Goal: Book appointment/travel/reservation

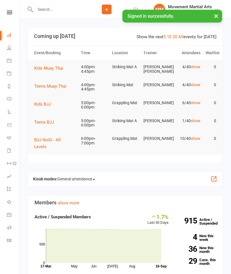
click at [62, 88] on button "Teens Muay Thai" at bounding box center [52, 86] width 36 height 7
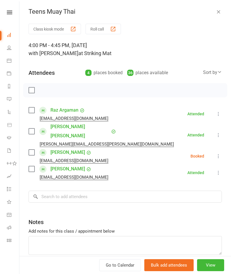
click at [31, 150] on label at bounding box center [32, 153] width 6 height 6
click at [204, 71] on div "Sort by" at bounding box center [212, 72] width 19 height 7
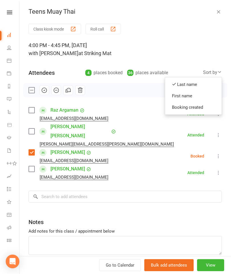
click at [187, 98] on link "First name" at bounding box center [193, 95] width 56 height 11
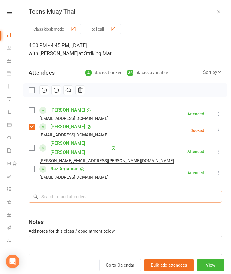
click at [106, 191] on input "search" at bounding box center [125, 197] width 193 height 12
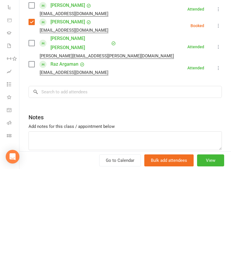
click at [31, 145] on label at bounding box center [32, 148] width 6 height 6
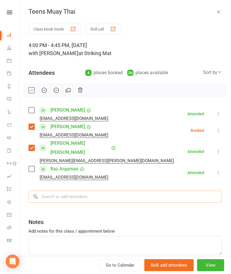
click at [106, 191] on input "search" at bounding box center [125, 197] width 193 height 12
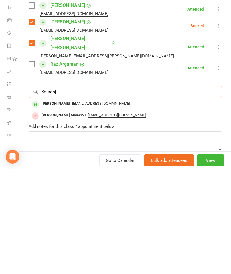
type input "Kourosj"
click at [108, 204] on div "[EMAIL_ADDRESS][DOMAIN_NAME]" at bounding box center [125, 208] width 188 height 8
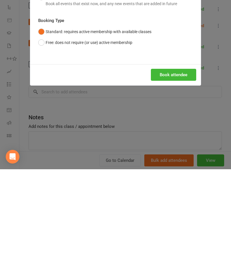
scroll to position [209, 0]
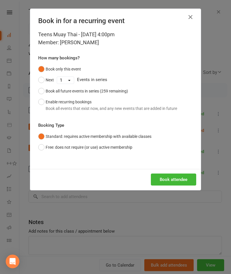
click at [178, 181] on button "Book attendee" at bounding box center [173, 179] width 45 height 12
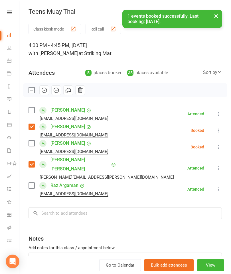
click at [32, 144] on label at bounding box center [32, 143] width 6 height 6
click at [87, 207] on input "search" at bounding box center [125, 213] width 193 height 12
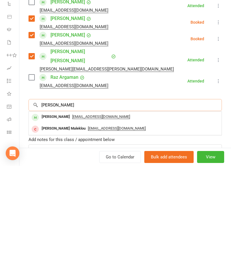
scroll to position [223, 0]
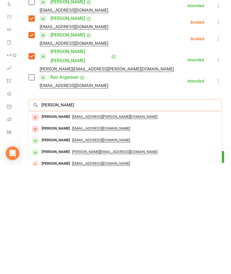
type input "[PERSON_NAME]"
click at [54, 244] on div "[PERSON_NAME]" at bounding box center [55, 248] width 33 height 8
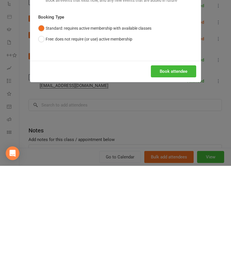
scroll to position [331, 0]
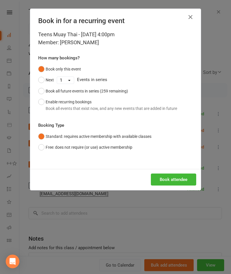
click at [171, 183] on button "Book attendee" at bounding box center [173, 179] width 45 height 12
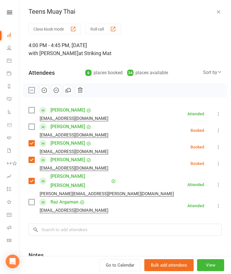
click at [27, 128] on div "Class kiosk mode Roll call 4:00 PM - 4:45 PM, [DATE] with [PERSON_NAME] at Stri…" at bounding box center [125, 170] width 212 height 293
click at [34, 123] on div "[PERSON_NAME] [EMAIL_ADDRESS][DOMAIN_NAME]" at bounding box center [70, 130] width 82 height 17
click at [31, 126] on label at bounding box center [32, 127] width 6 height 6
click at [34, 110] on label at bounding box center [32, 110] width 6 height 6
click at [111, 224] on input "search" at bounding box center [125, 230] width 193 height 12
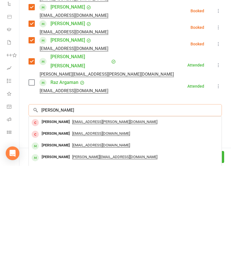
scroll to position [37, 0]
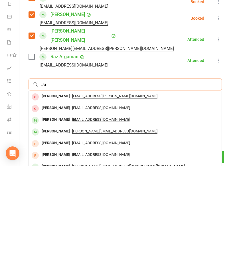
type input "J"
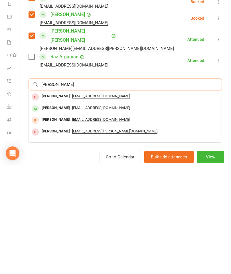
type input "[PERSON_NAME]"
click at [51, 212] on div "[PERSON_NAME]" at bounding box center [55, 216] width 33 height 8
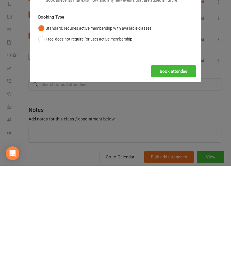
scroll to position [469, 0]
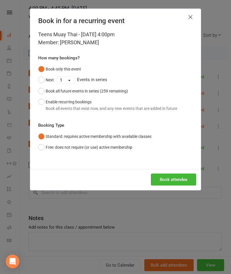
click at [173, 180] on button "Book attendee" at bounding box center [173, 179] width 45 height 12
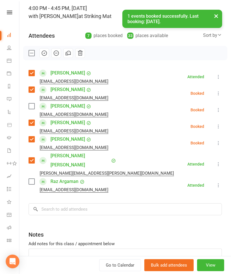
click at [33, 109] on label at bounding box center [32, 106] width 6 height 6
click at [94, 203] on input "search" at bounding box center [125, 209] width 193 height 12
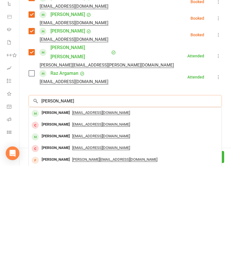
type input "[PERSON_NAME]"
click at [72, 219] on span "[EMAIL_ADDRESS][DOMAIN_NAME]" at bounding box center [101, 221] width 58 height 5
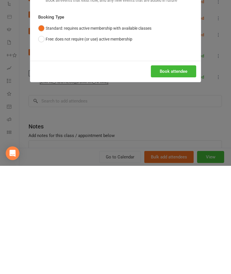
scroll to position [586, 0]
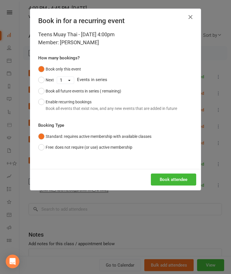
click at [170, 182] on button "Book attendee" at bounding box center [173, 179] width 45 height 12
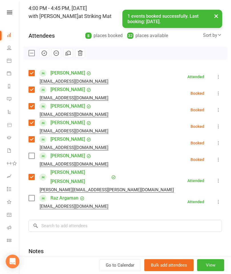
click at [32, 157] on label at bounding box center [32, 156] width 6 height 6
click at [33, 195] on label at bounding box center [32, 198] width 6 height 6
click at [109, 220] on input "search" at bounding box center [125, 226] width 193 height 12
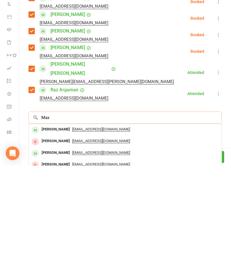
scroll to position [611, 0]
type input "[PERSON_NAME]"
click at [64, 233] on div "[PERSON_NAME]" at bounding box center [55, 237] width 33 height 8
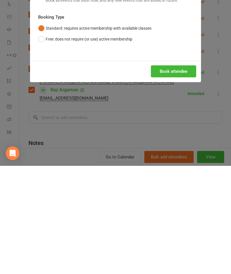
scroll to position [629, 0]
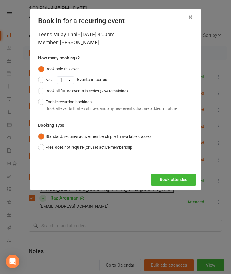
click at [169, 182] on button "Book attendee" at bounding box center [173, 179] width 45 height 12
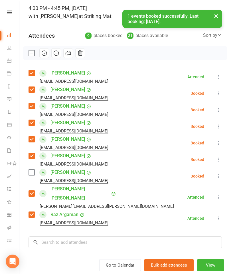
click at [34, 174] on label at bounding box center [32, 172] width 6 height 6
click at [46, 54] on icon "button" at bounding box center [44, 53] width 6 height 6
click at [215, 12] on button "×" at bounding box center [216, 16] width 10 height 12
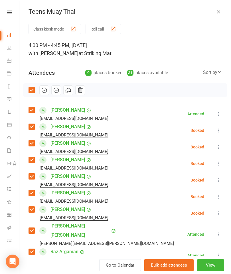
scroll to position [0, 0]
click at [217, 14] on icon "button" at bounding box center [219, 12] width 6 height 6
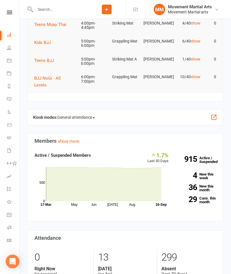
scroll to position [0, 0]
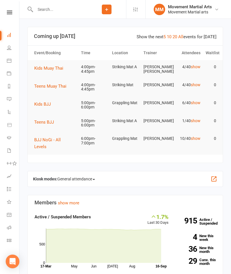
click at [47, 65] on button "Kids Muay Thai" at bounding box center [50, 68] width 33 height 7
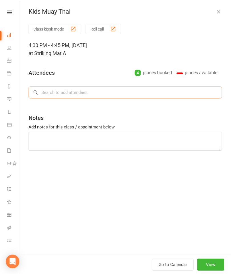
click at [162, 91] on input "search" at bounding box center [125, 92] width 193 height 12
click at [214, 11] on div "Kids Muay Thai" at bounding box center [125, 11] width 212 height 7
click at [219, 11] on icon "button" at bounding box center [219, 12] width 6 height 6
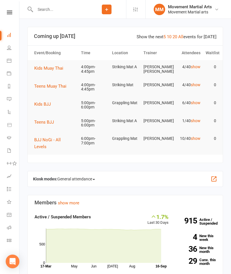
click at [67, 70] on button "Kids Muay Thai" at bounding box center [50, 68] width 33 height 7
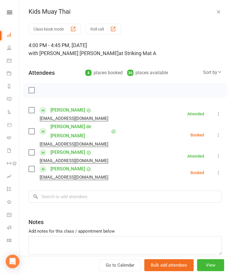
click at [31, 166] on label at bounding box center [32, 169] width 6 height 6
click at [34, 108] on label at bounding box center [32, 110] width 6 height 6
click at [121, 191] on input "search" at bounding box center [125, 197] width 193 height 12
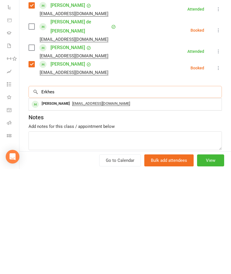
type input "Erkhes"
click at [94, 206] on span "[EMAIL_ADDRESS][DOMAIN_NAME]" at bounding box center [101, 208] width 58 height 5
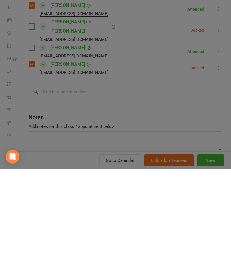
scroll to position [105, 0]
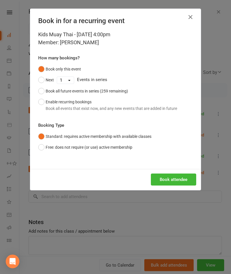
click at [170, 181] on button "Book attendee" at bounding box center [173, 179] width 45 height 12
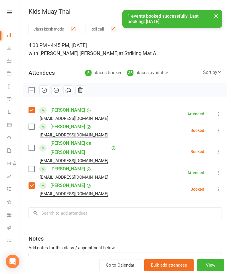
click at [34, 126] on label at bounding box center [32, 127] width 6 height 6
click at [86, 207] on input "search" at bounding box center [125, 213] width 193 height 12
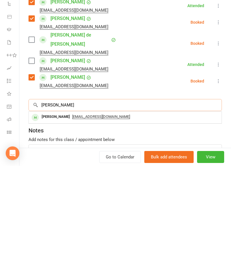
scroll to position [118, 0]
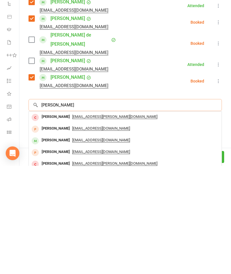
type input "[PERSON_NAME]"
click at [53, 244] on div "[PERSON_NAME]" at bounding box center [55, 248] width 33 height 8
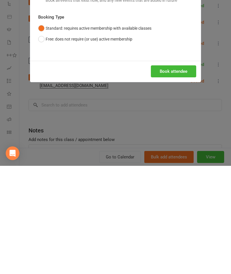
scroll to position [226, 0]
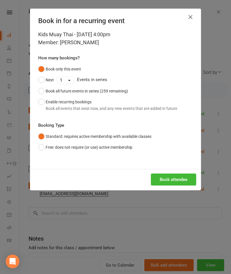
click at [173, 179] on button "Book attendee" at bounding box center [173, 179] width 45 height 12
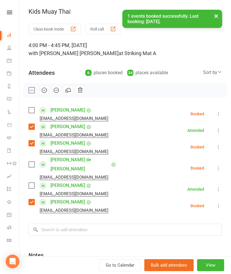
click at [34, 107] on label at bounding box center [32, 110] width 6 height 6
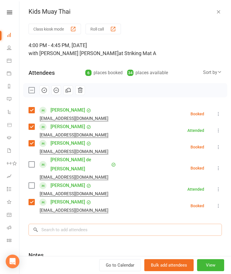
click at [128, 226] on input "search" at bounding box center [125, 230] width 193 height 12
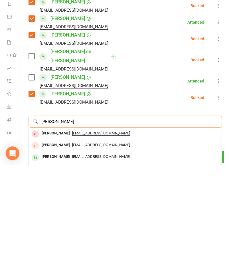
type input "[PERSON_NAME]"
click at [57, 261] on div "[PERSON_NAME]" at bounding box center [55, 265] width 33 height 8
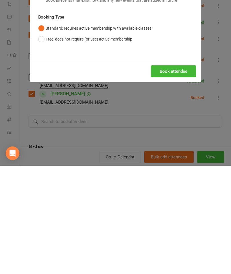
scroll to position [364, 0]
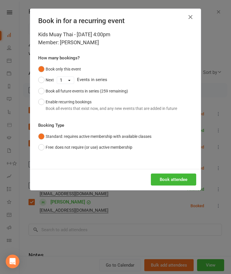
click at [181, 182] on button "Book attendee" at bounding box center [173, 179] width 45 height 12
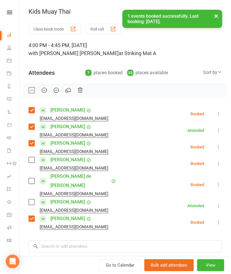
click at [31, 162] on label at bounding box center [32, 160] width 6 height 6
click at [33, 179] on label at bounding box center [32, 181] width 6 height 6
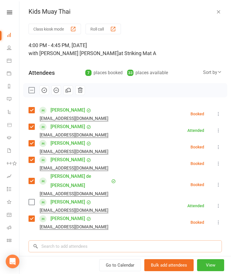
click at [99, 240] on input "search" at bounding box center [125, 246] width 193 height 12
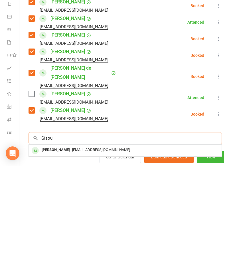
type input "Gisou"
click at [73, 256] on span "[EMAIL_ADDRESS][DOMAIN_NAME]" at bounding box center [101, 258] width 58 height 5
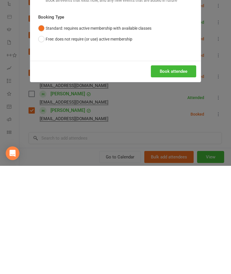
scroll to position [518, 0]
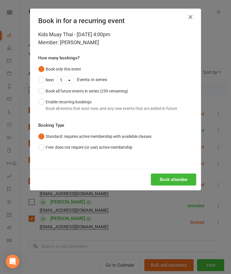
click at [169, 184] on button "Book attendee" at bounding box center [173, 179] width 45 height 12
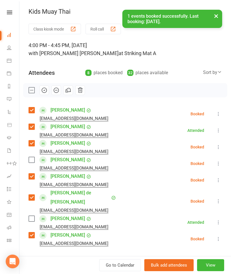
click at [29, 163] on label at bounding box center [32, 160] width 6 height 6
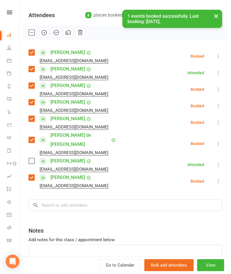
scroll to position [58, 0]
click at [82, 199] on input "search" at bounding box center [125, 205] width 193 height 12
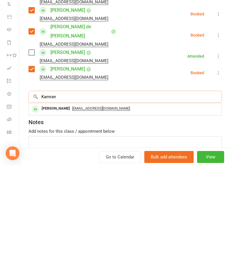
scroll to position [523, 0]
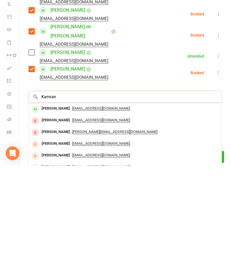
type input "Kamran"
click at [61, 213] on div "[PERSON_NAME]" at bounding box center [55, 217] width 33 height 8
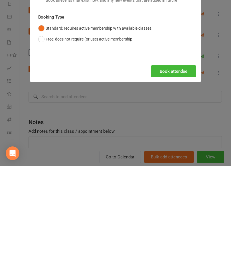
scroll to position [629, 0]
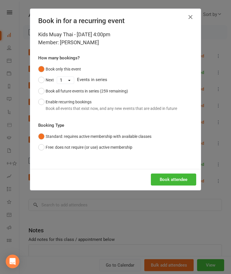
click at [177, 182] on button "Book attendee" at bounding box center [173, 179] width 45 height 12
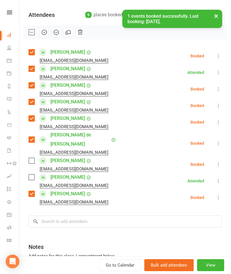
click at [29, 158] on label at bounding box center [32, 161] width 6 height 6
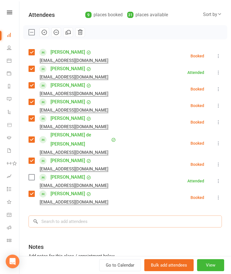
click at [87, 215] on input "search" at bounding box center [125, 221] width 193 height 12
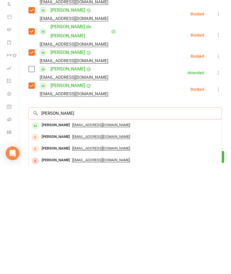
type input "[PERSON_NAME]"
click at [53, 229] on div "[PERSON_NAME]" at bounding box center [55, 233] width 33 height 8
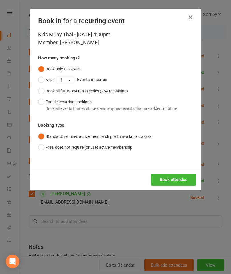
click at [173, 177] on button "Book attendee" at bounding box center [173, 179] width 45 height 12
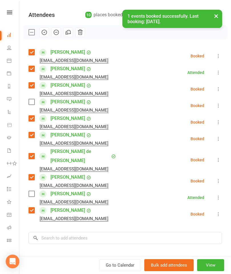
click at [30, 104] on label at bounding box center [32, 102] width 6 height 6
click at [32, 191] on label at bounding box center [32, 194] width 6 height 6
click at [107, 232] on input "search" at bounding box center [125, 238] width 193 height 12
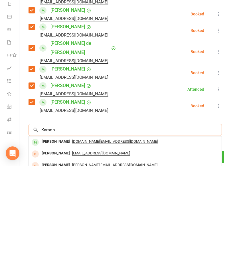
type input "Karson"
click at [55, 246] on div "[PERSON_NAME]" at bounding box center [55, 250] width 33 height 8
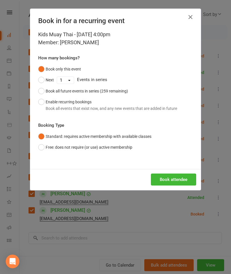
click at [178, 183] on button "Book attendee" at bounding box center [173, 179] width 45 height 12
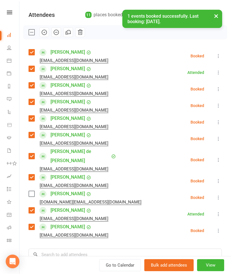
click at [31, 191] on label at bounding box center [32, 194] width 6 height 6
click at [65, 249] on input "search" at bounding box center [125, 255] width 193 height 12
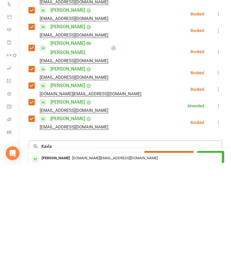
type input "Kayla"
click at [49, 262] on div "[PERSON_NAME]" at bounding box center [55, 266] width 33 height 8
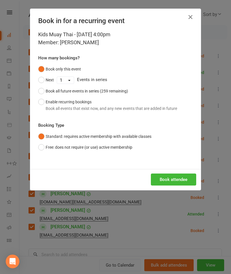
click at [173, 180] on button "Book attendee" at bounding box center [173, 179] width 45 height 12
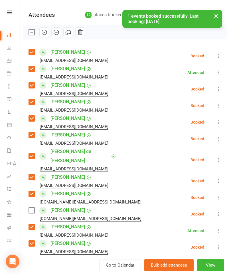
click at [30, 207] on label at bounding box center [32, 210] width 6 height 6
click at [44, 34] on icon "button" at bounding box center [44, 32] width 6 height 6
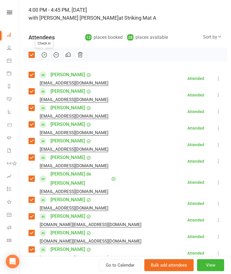
scroll to position [9, 0]
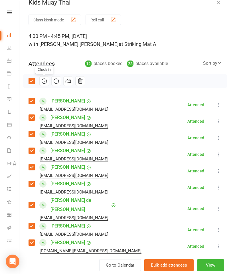
click at [219, 1] on icon "button" at bounding box center [219, 3] width 6 height 6
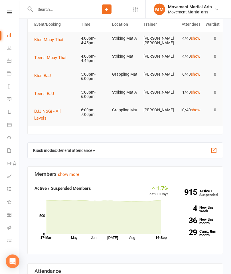
scroll to position [0, 0]
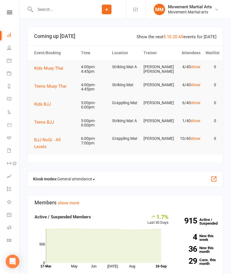
click at [54, 67] on span "Kids Muay Thai" at bounding box center [48, 68] width 29 height 5
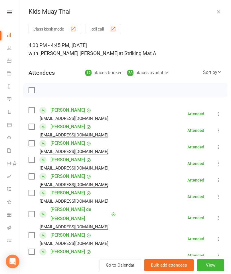
click at [218, 9] on icon "button" at bounding box center [219, 12] width 6 height 6
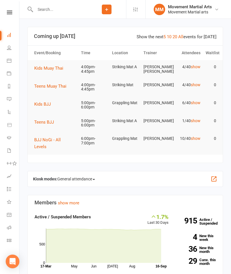
click at [58, 88] on span "Teens Muay Thai" at bounding box center [50, 86] width 32 height 5
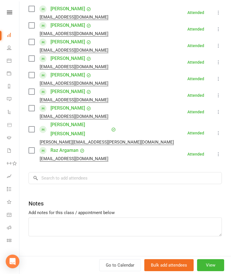
scroll to position [101, 0]
click at [141, 172] on input "search" at bounding box center [125, 178] width 193 height 12
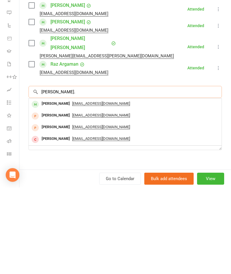
type input "[PERSON_NAME]."
click at [57, 186] on div "[PERSON_NAME]" at bounding box center [55, 190] width 33 height 8
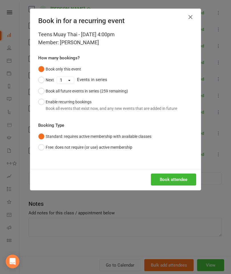
click at [175, 180] on button "Book attendee" at bounding box center [173, 179] width 45 height 12
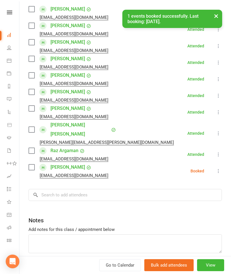
click at [218, 167] on button at bounding box center [218, 170] width 7 height 7
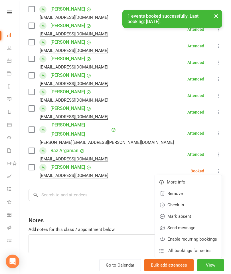
click at [180, 199] on link "Check in" at bounding box center [188, 204] width 67 height 11
